Goal: Task Accomplishment & Management: Manage account settings

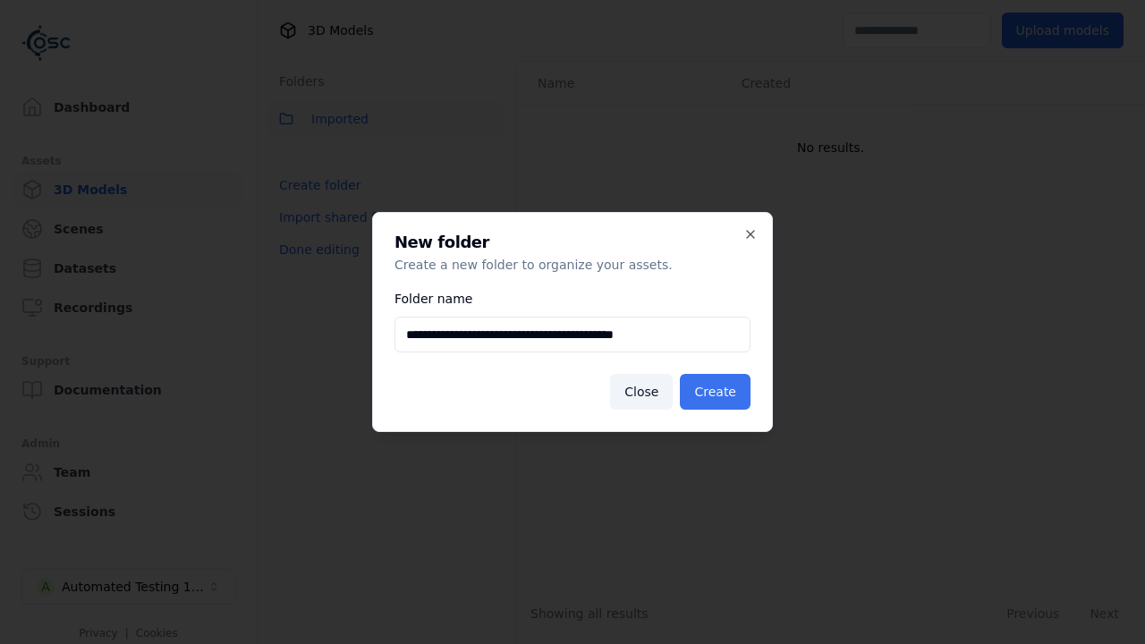
type input "**********"
click at [718, 392] on button "Create" at bounding box center [715, 392] width 71 height 36
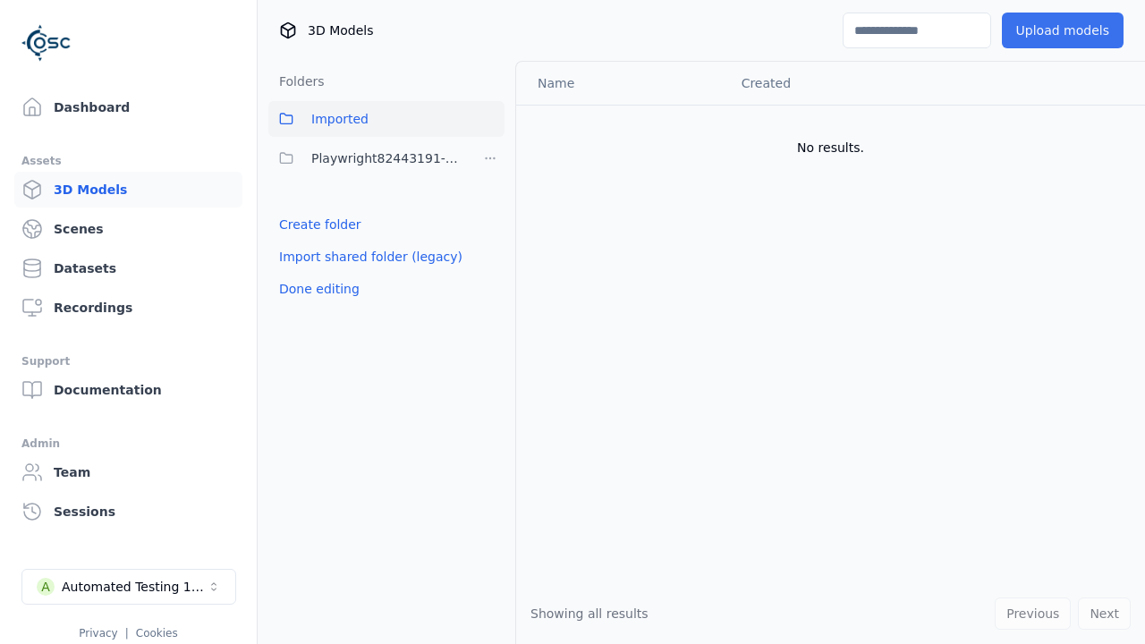
click at [367, 158] on span "Playwright82443191-66ee-4b83-81cc-ec41e327f889" at bounding box center [388, 158] width 154 height 21
click at [1068, 30] on button "Upload models" at bounding box center [1063, 31] width 122 height 36
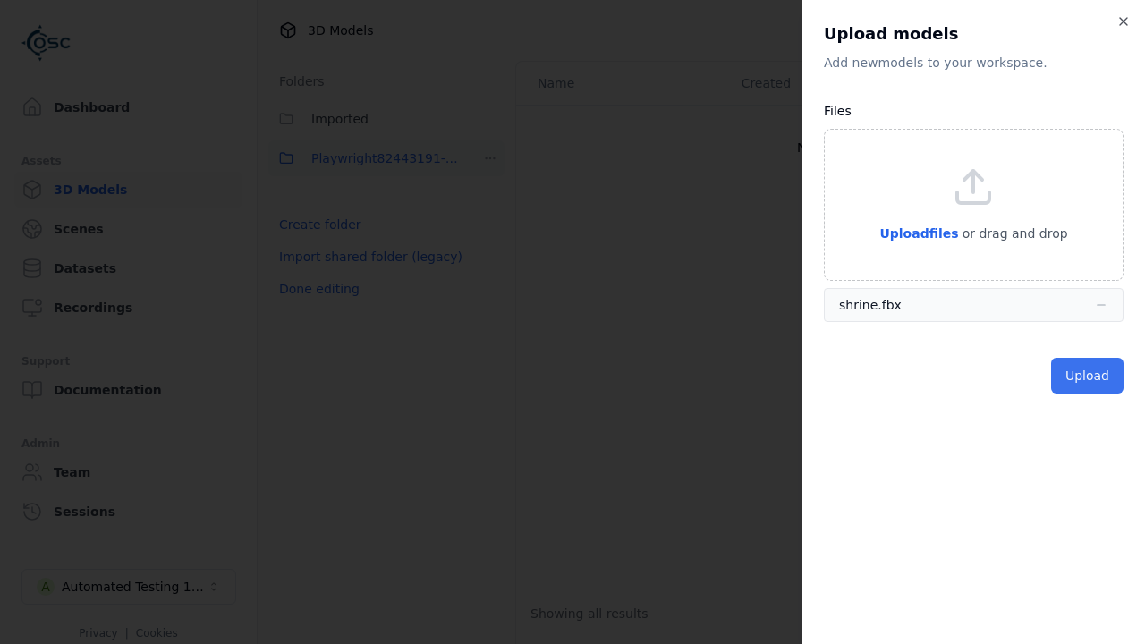
click at [1090, 376] on button "Upload" at bounding box center [1087, 376] width 72 height 36
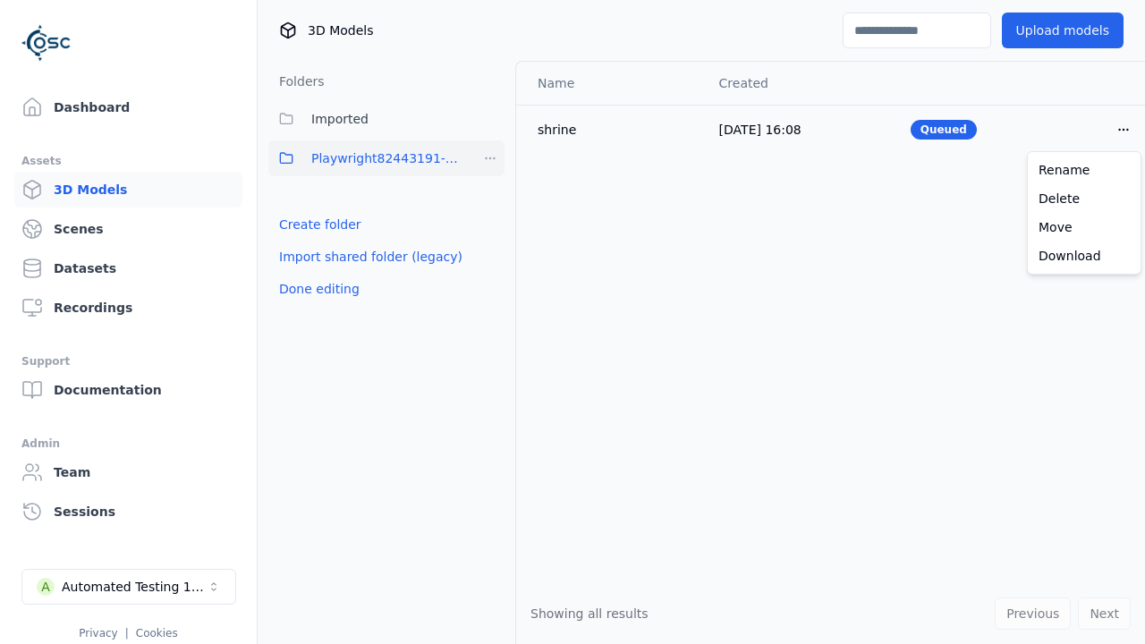
click at [1124, 129] on html "Support Dashboard Assets 3D Models Scenes Datasets Recordings Support Documenta…" at bounding box center [572, 322] width 1145 height 644
click at [1084, 199] on div "Delete" at bounding box center [1085, 198] width 106 height 29
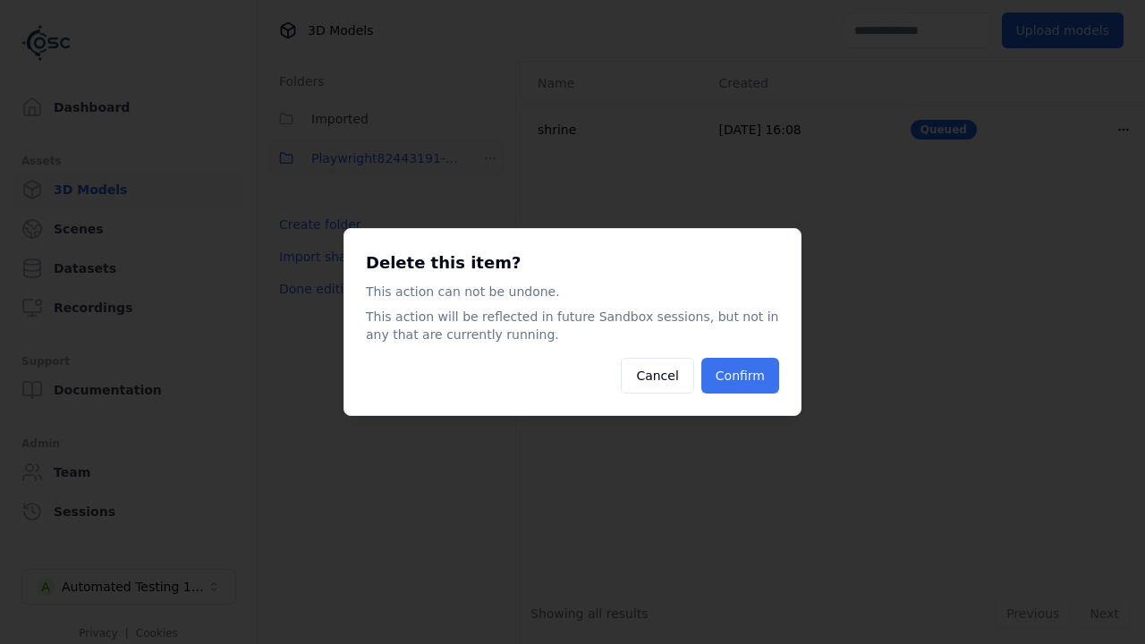
click at [743, 376] on button "Confirm" at bounding box center [740, 376] width 78 height 36
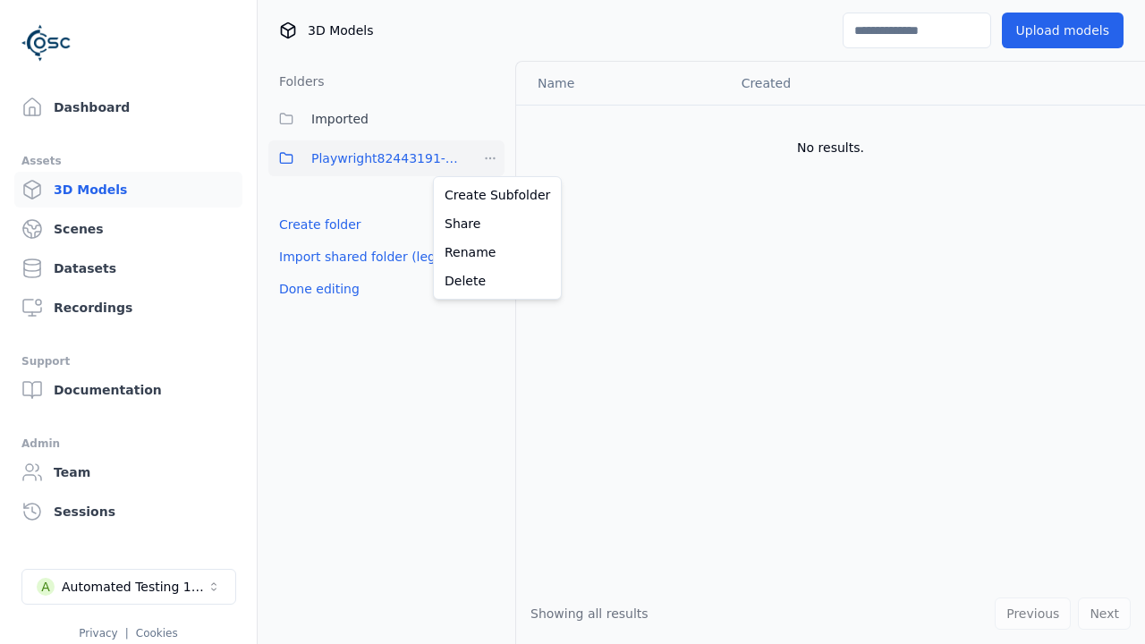
click at [490, 158] on html "Support Dashboard Assets 3D Models Scenes Datasets Recordings Support Documenta…" at bounding box center [572, 322] width 1145 height 644
click at [490, 281] on div "Delete" at bounding box center [497, 281] width 120 height 29
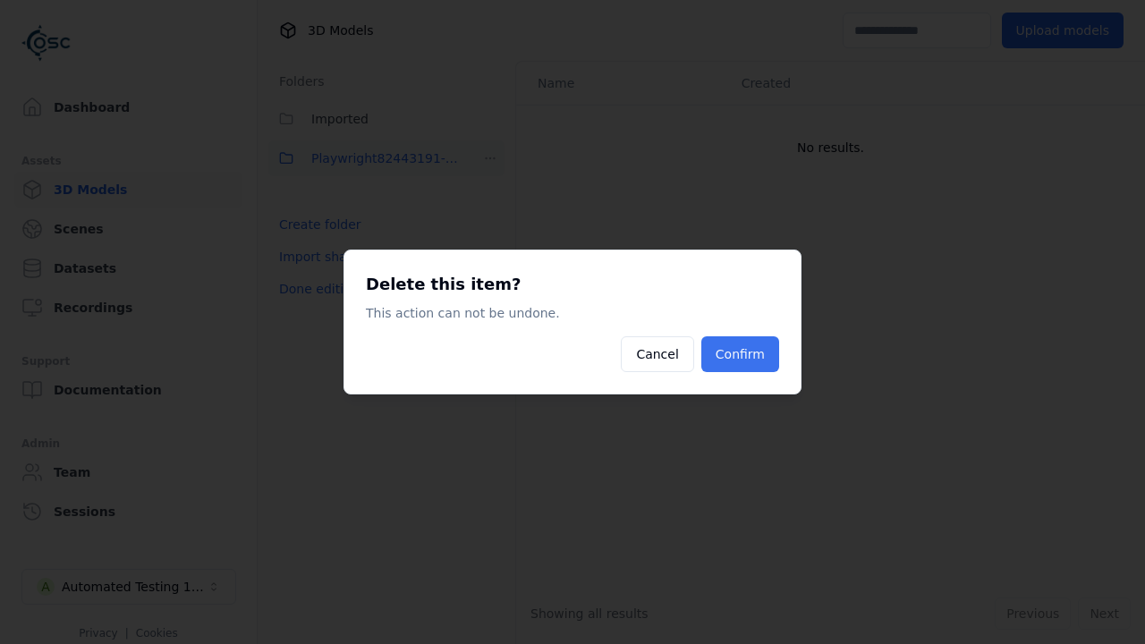
click at [743, 354] on button "Confirm" at bounding box center [740, 354] width 78 height 36
